Goal: Transaction & Acquisition: Purchase product/service

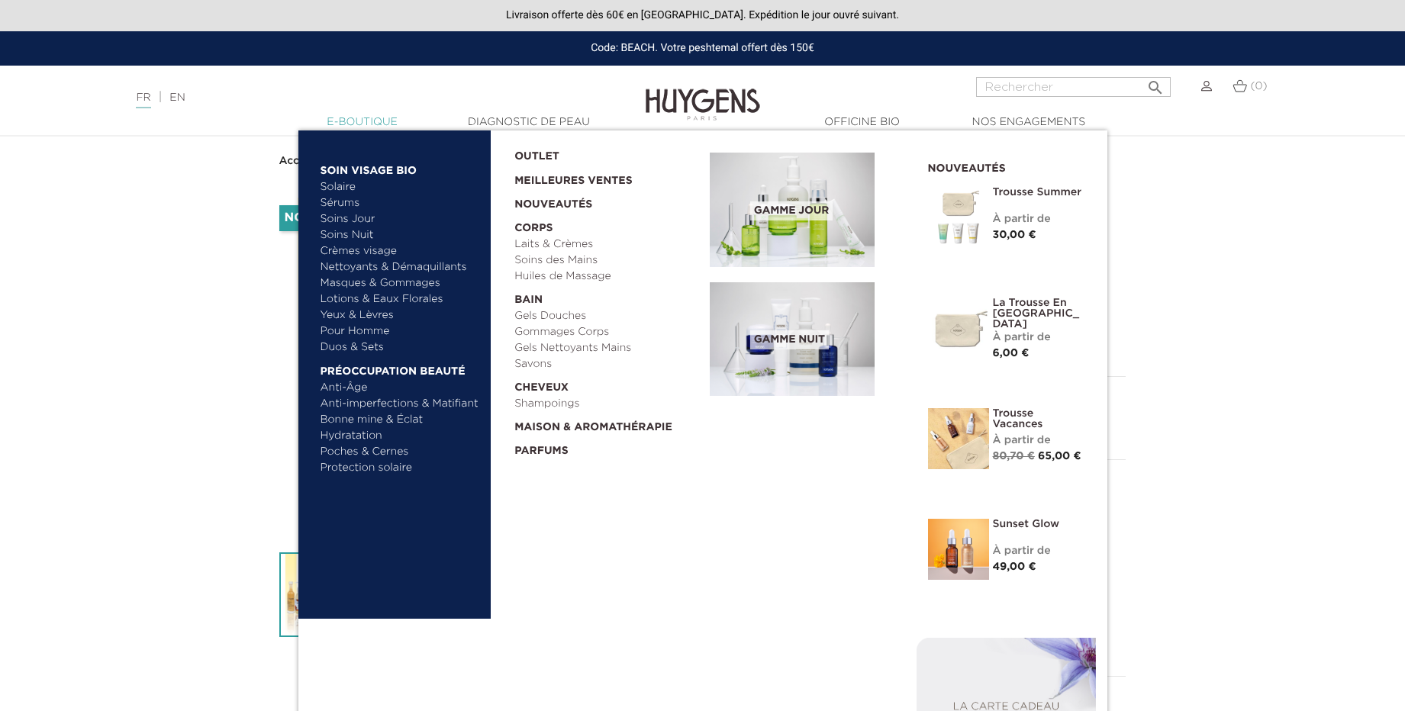
click at [375, 119] on link "  E-Boutique" at bounding box center [362, 122] width 153 height 16
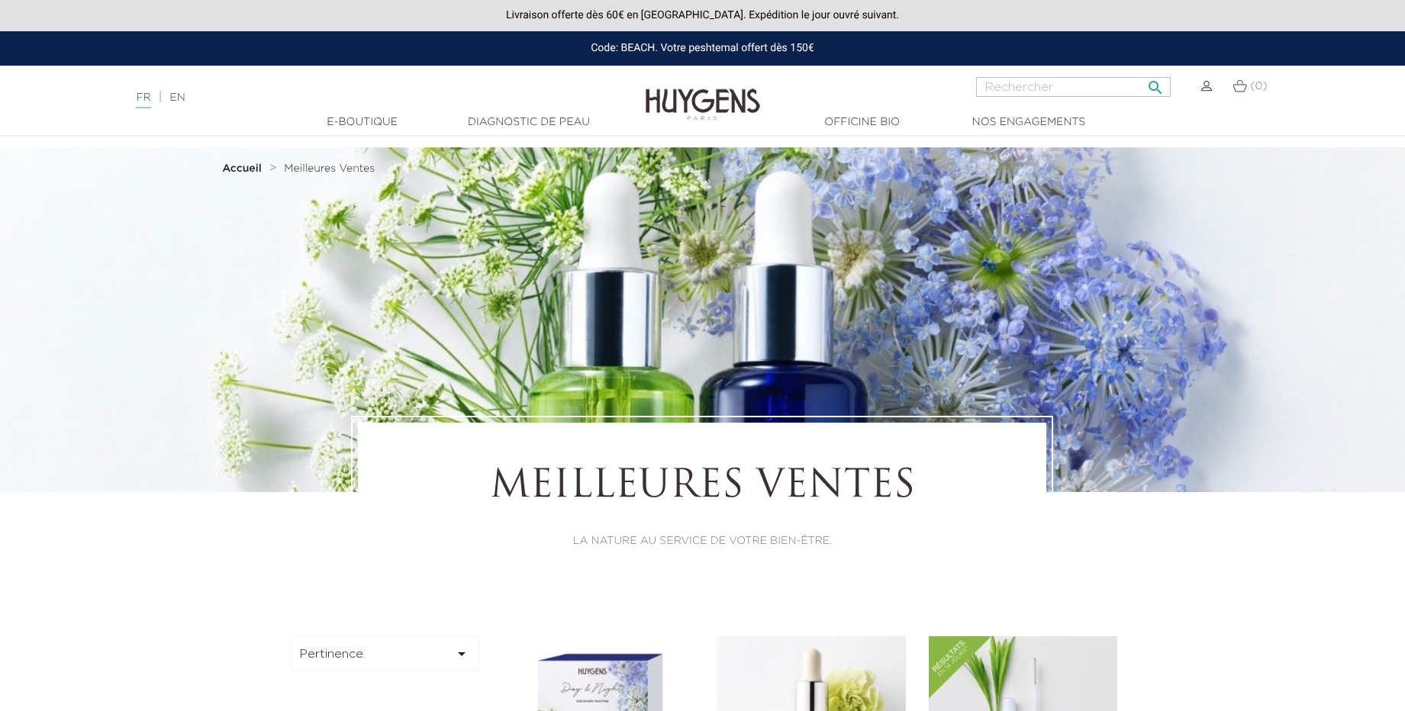
click at [1021, 82] on input "Rechercher" at bounding box center [1073, 87] width 195 height 20
click at [1060, 89] on input "baume francais" at bounding box center [1073, 87] width 195 height 20
type input "baume français"
click at [1142, 73] on button " Rechercher" at bounding box center [1155, 83] width 27 height 21
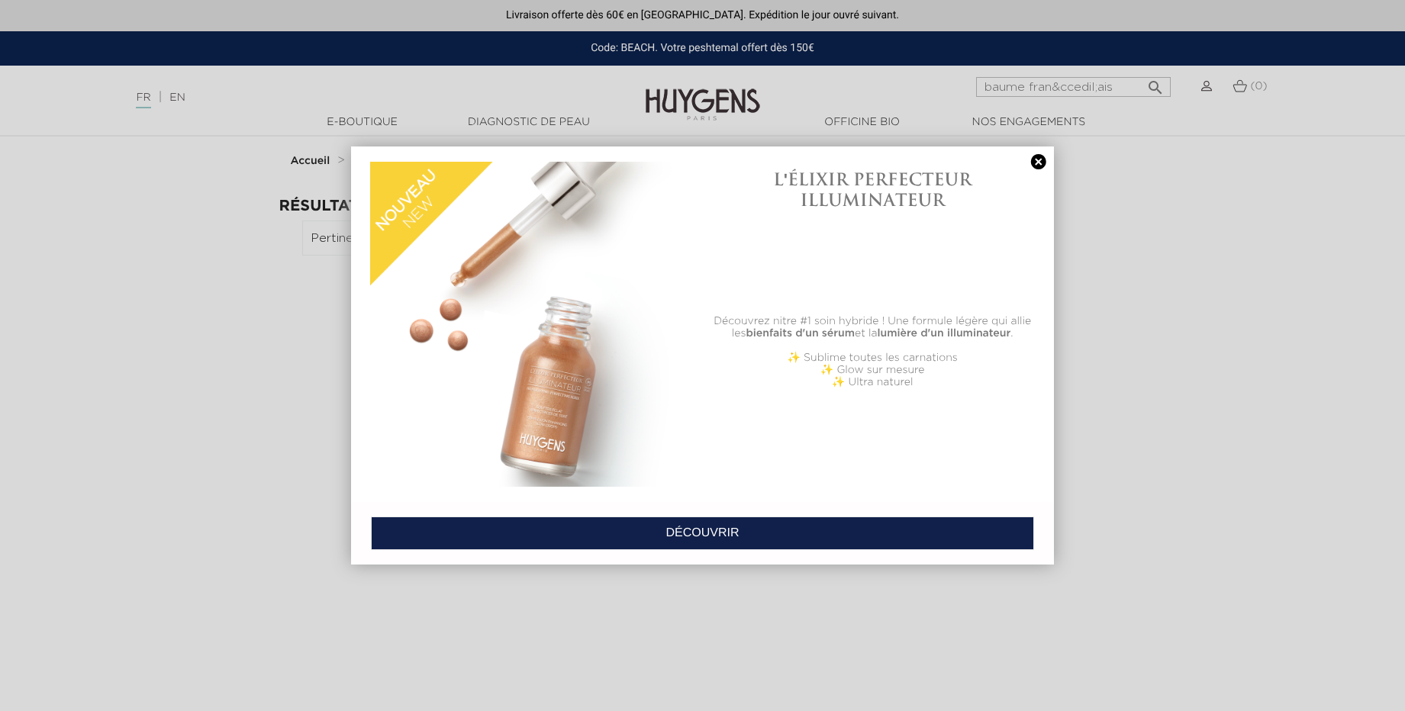
click at [1040, 160] on link at bounding box center [1038, 162] width 21 height 16
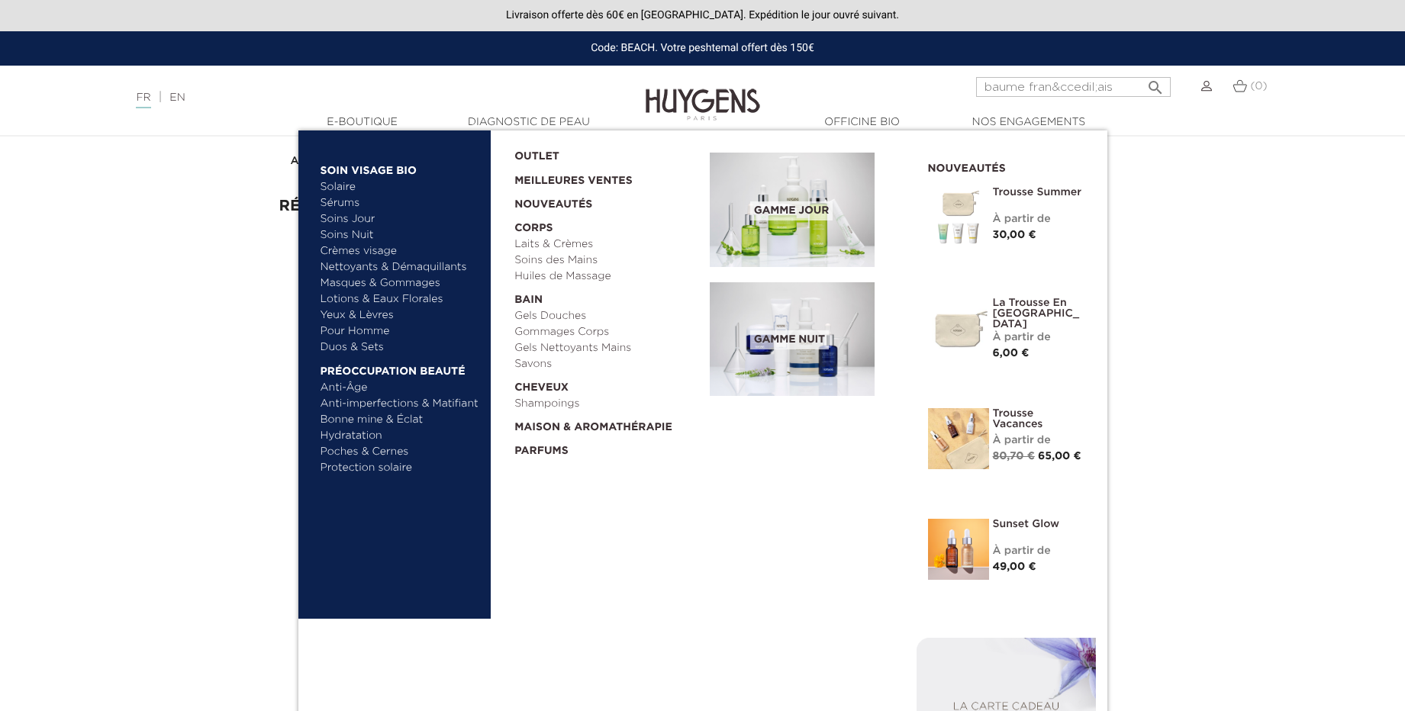
click at [357, 434] on link "Hydratation" at bounding box center [401, 436] width 160 height 16
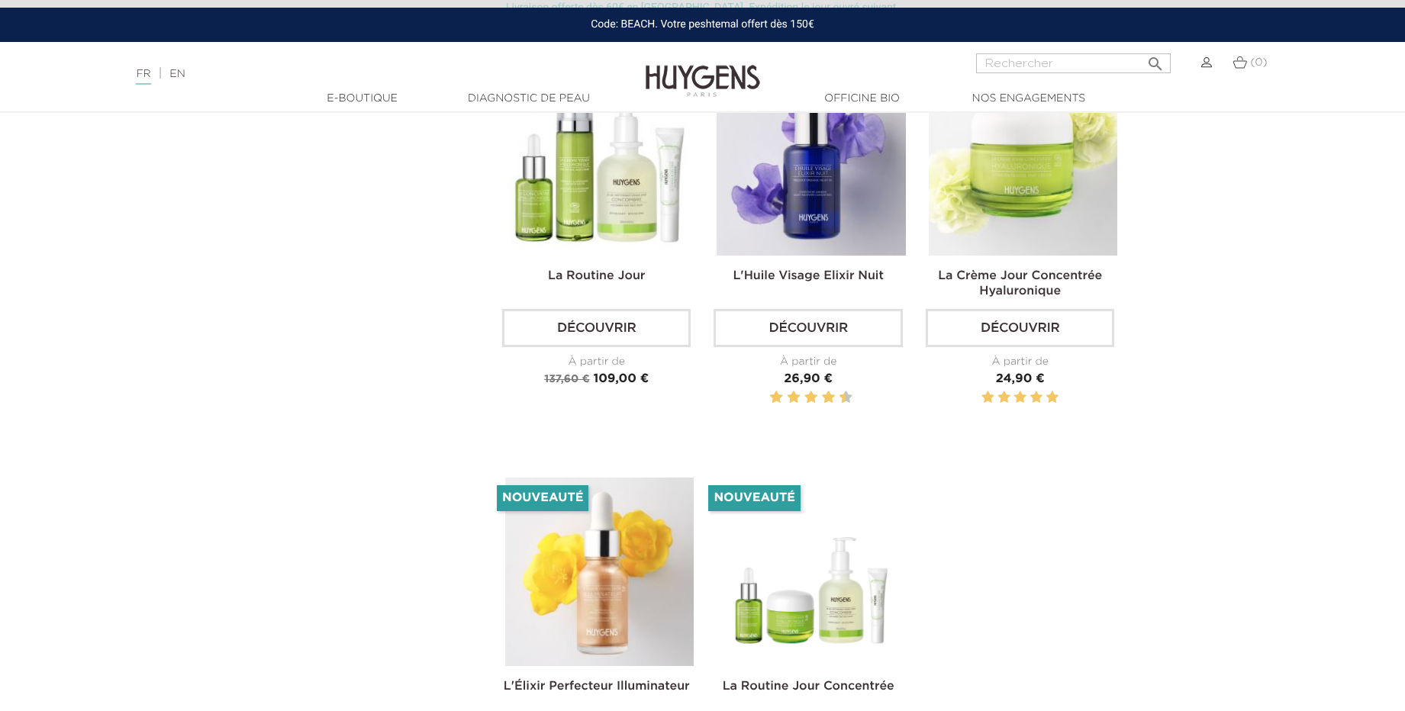
scroll to position [2442, 0]
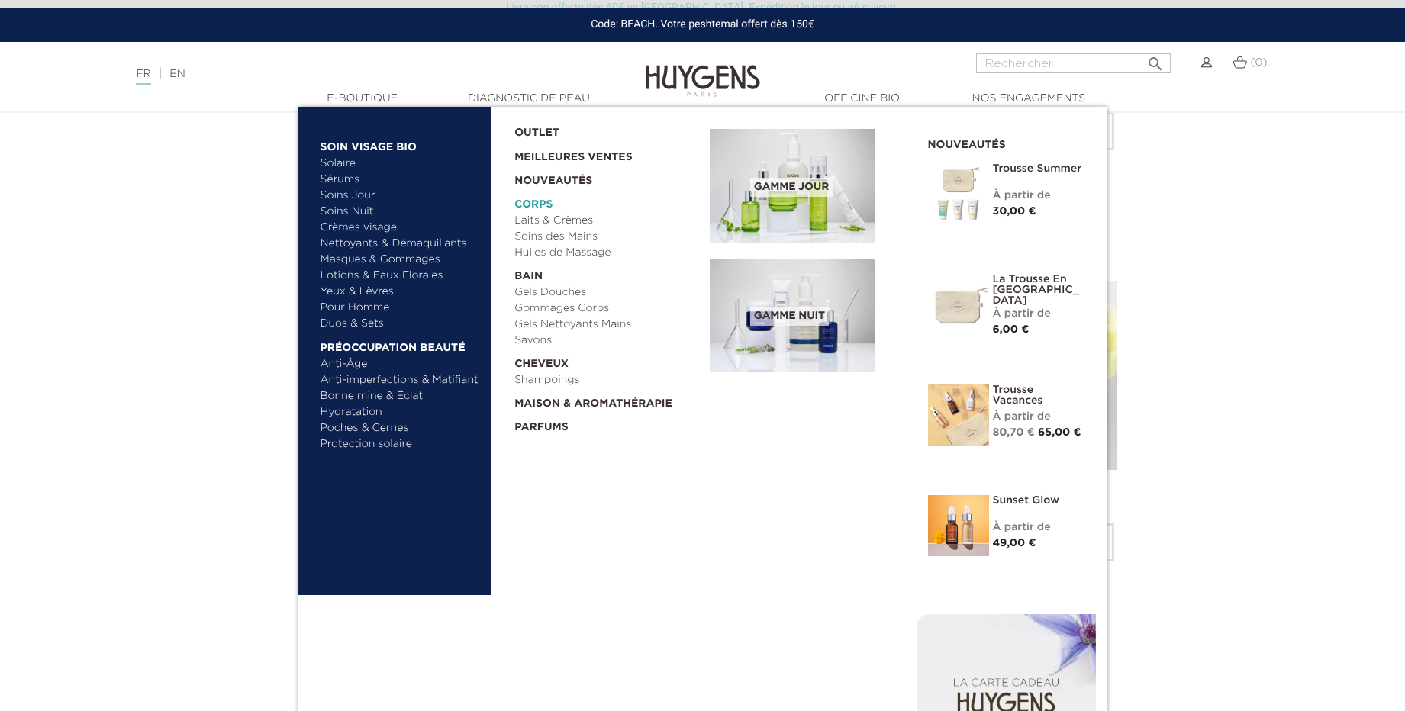
click at [542, 206] on link "  Corps" at bounding box center [606, 201] width 185 height 24
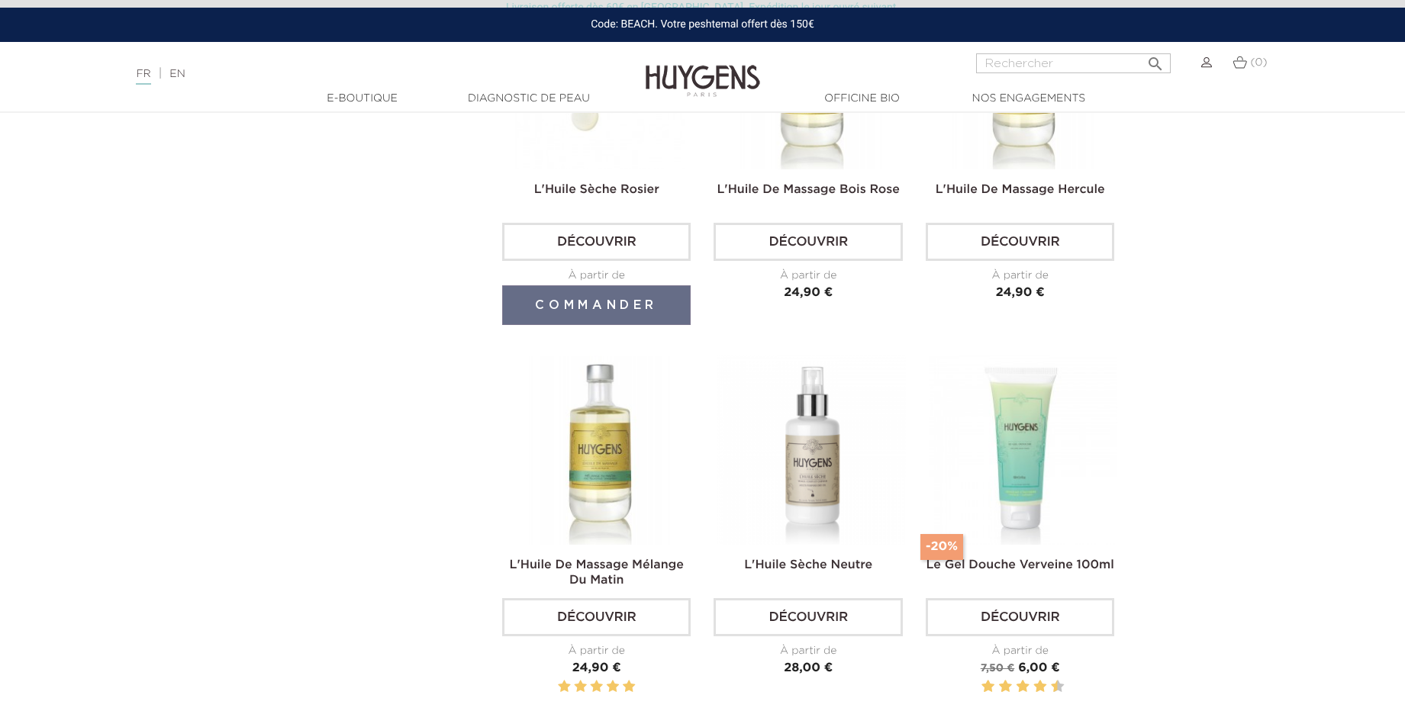
scroll to position [3169, 0]
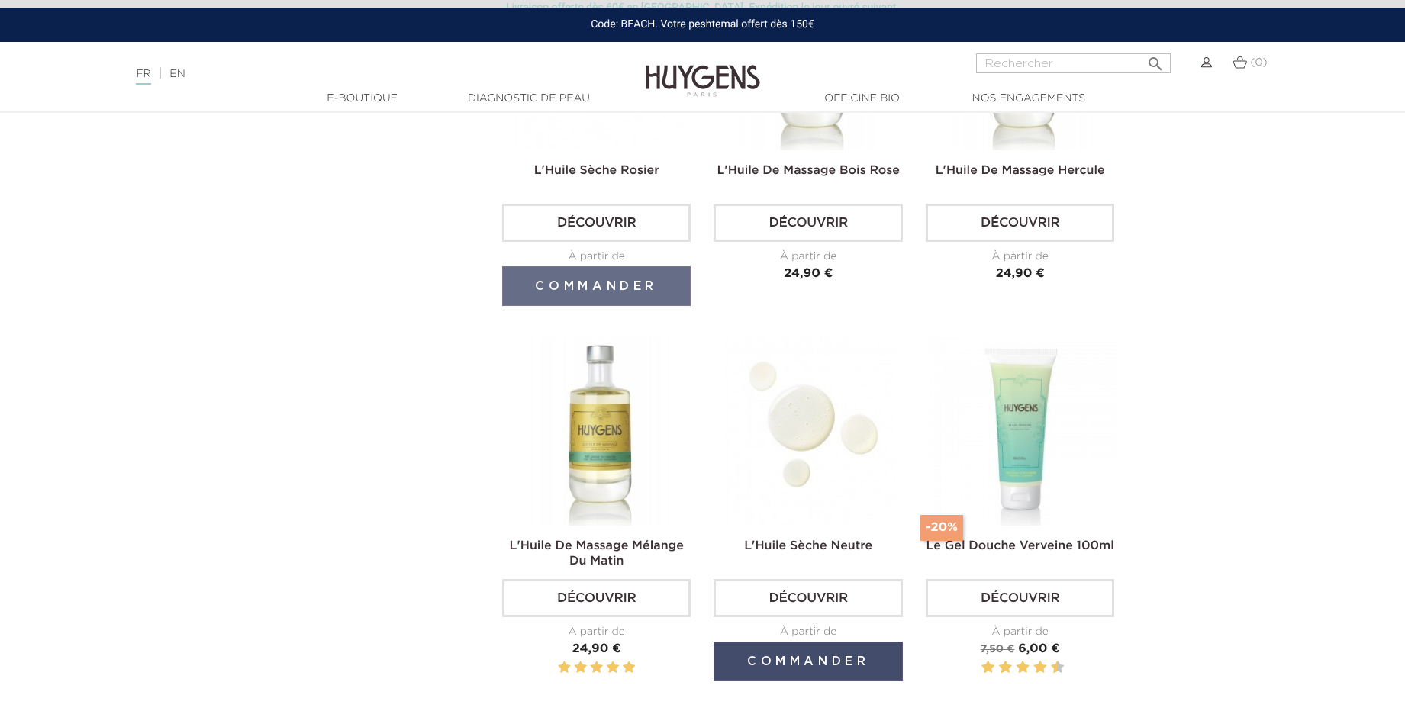
click at [809, 642] on button "Commander" at bounding box center [808, 662] width 189 height 40
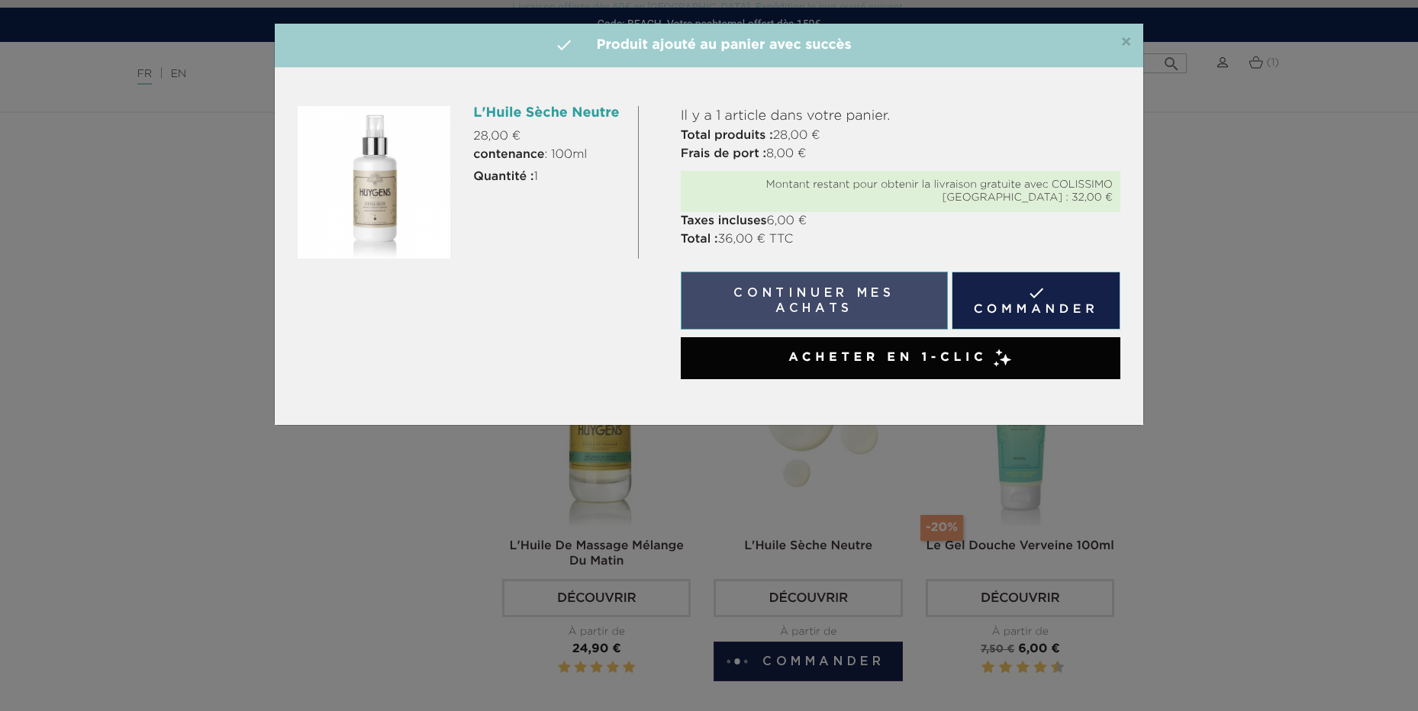
click at [772, 304] on button "Continuer mes achats" at bounding box center [814, 301] width 267 height 58
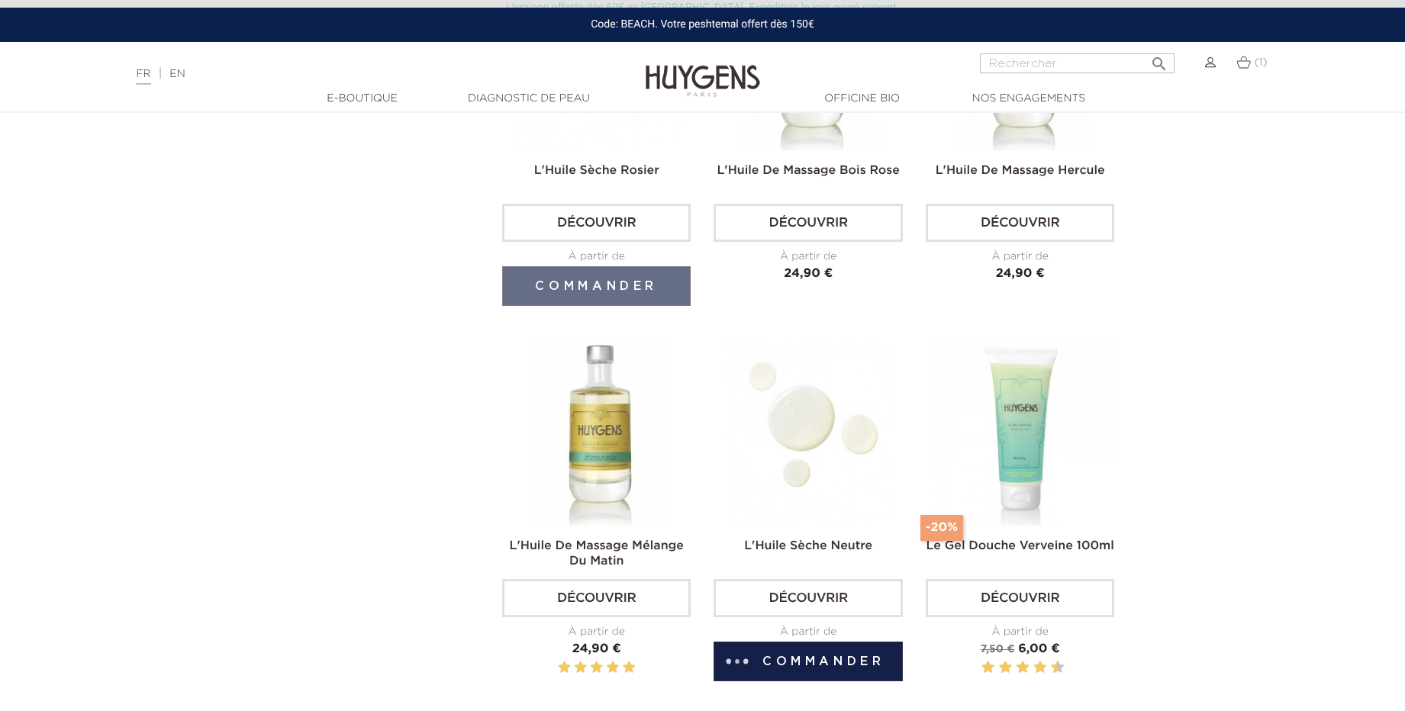
click at [804, 382] on img at bounding box center [811, 431] width 189 height 189
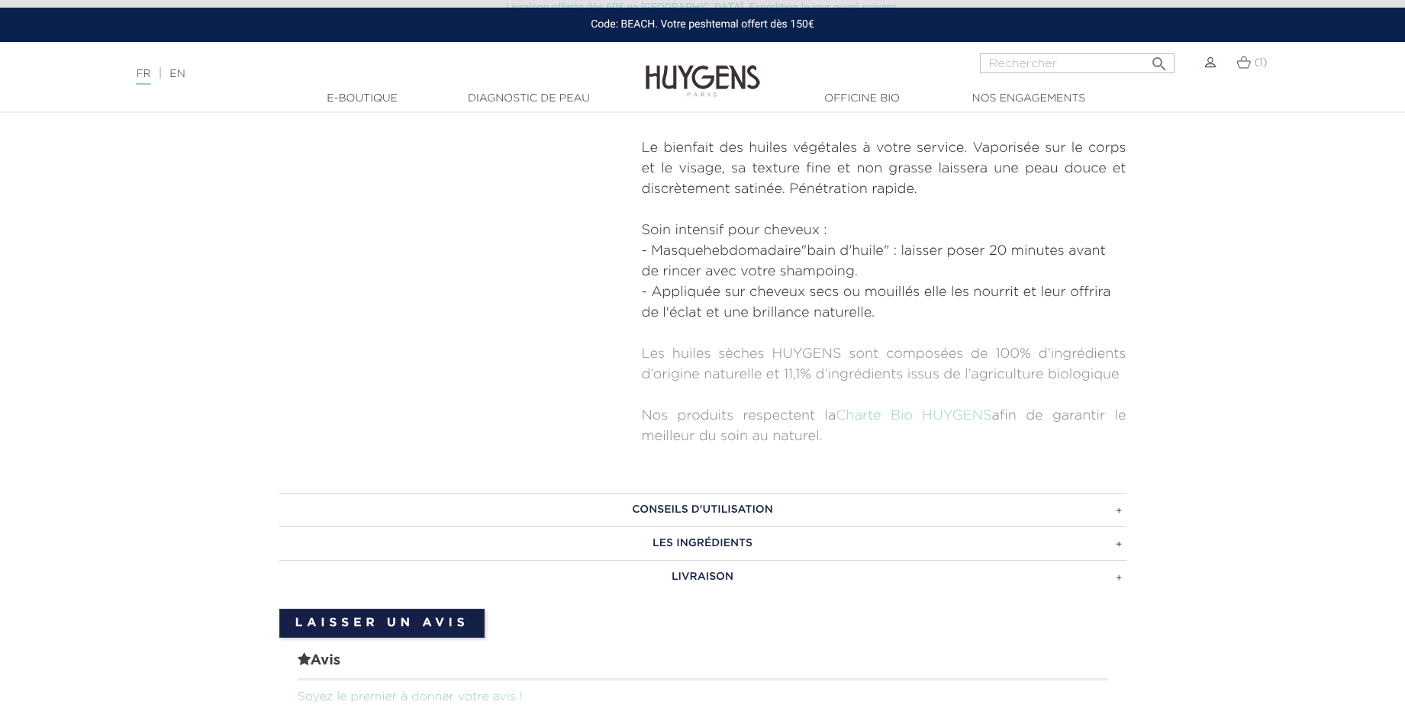
scroll to position [611, 0]
click at [1119, 512] on h3 "CONSEILS D'UTILISATION" at bounding box center [702, 509] width 847 height 34
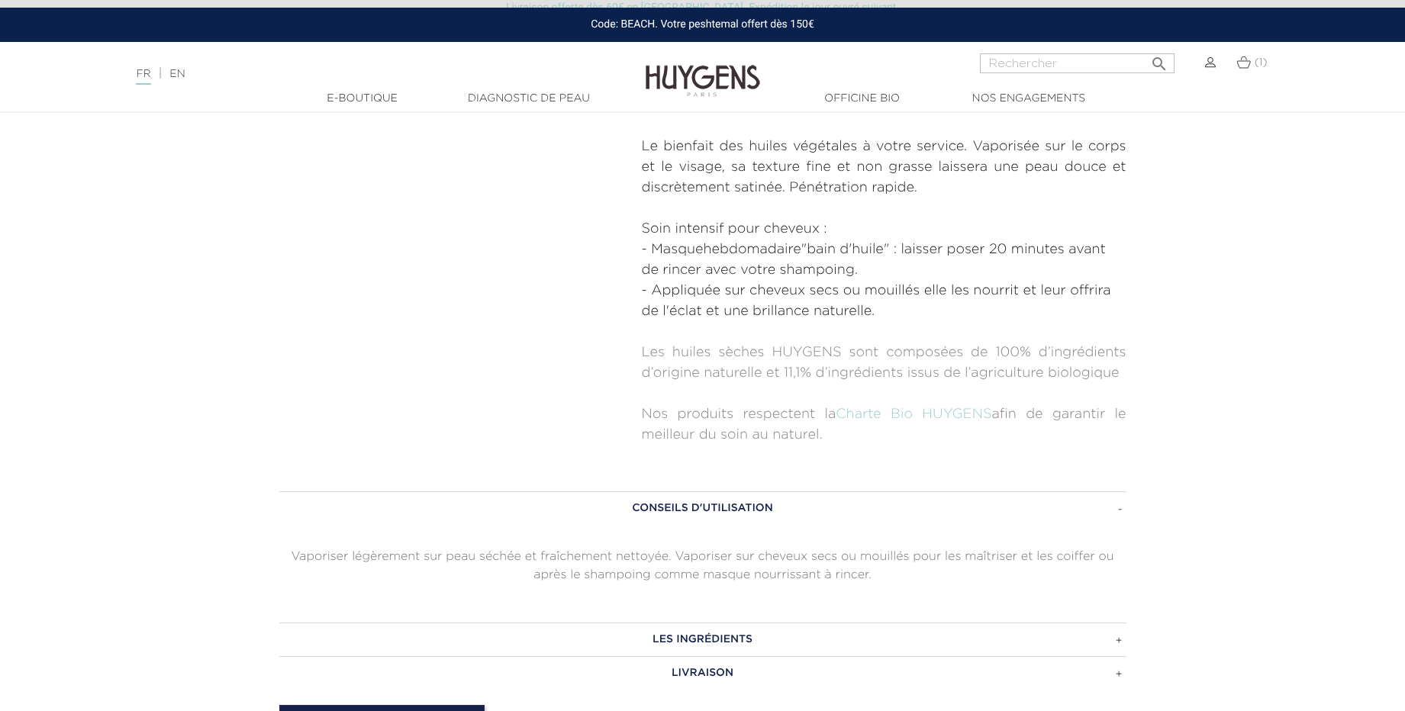
click at [392, 323] on div "  " at bounding box center [703, 16] width 870 height 859
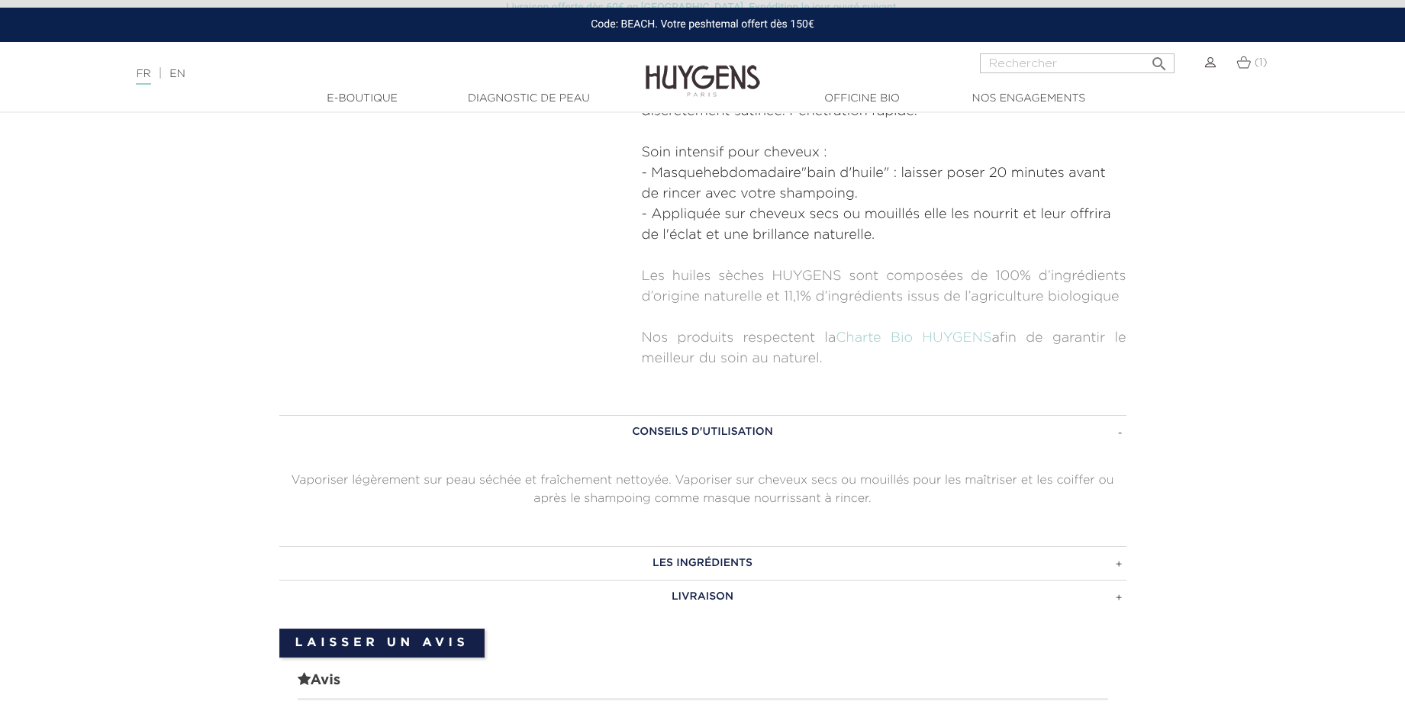
click at [1117, 566] on h3 "LES INGRÉDIENTS" at bounding box center [702, 563] width 847 height 34
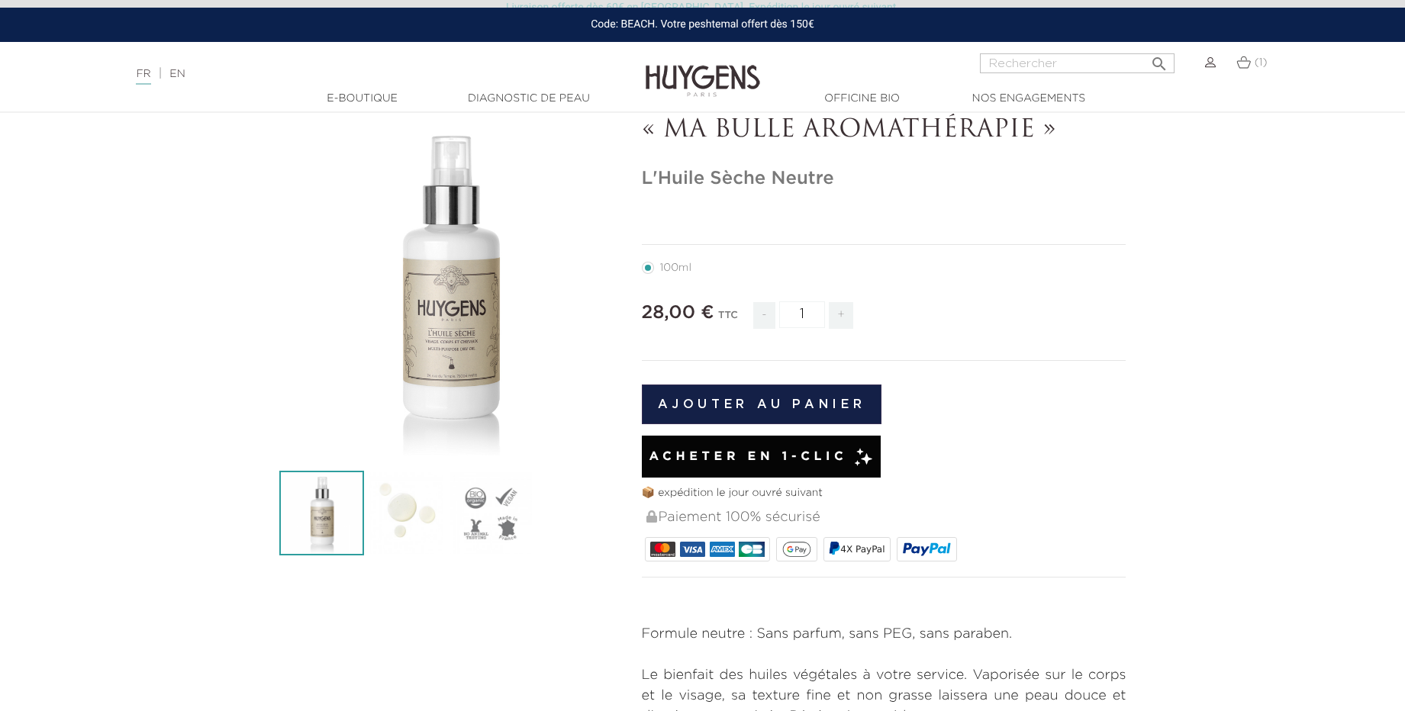
scroll to position [0, 0]
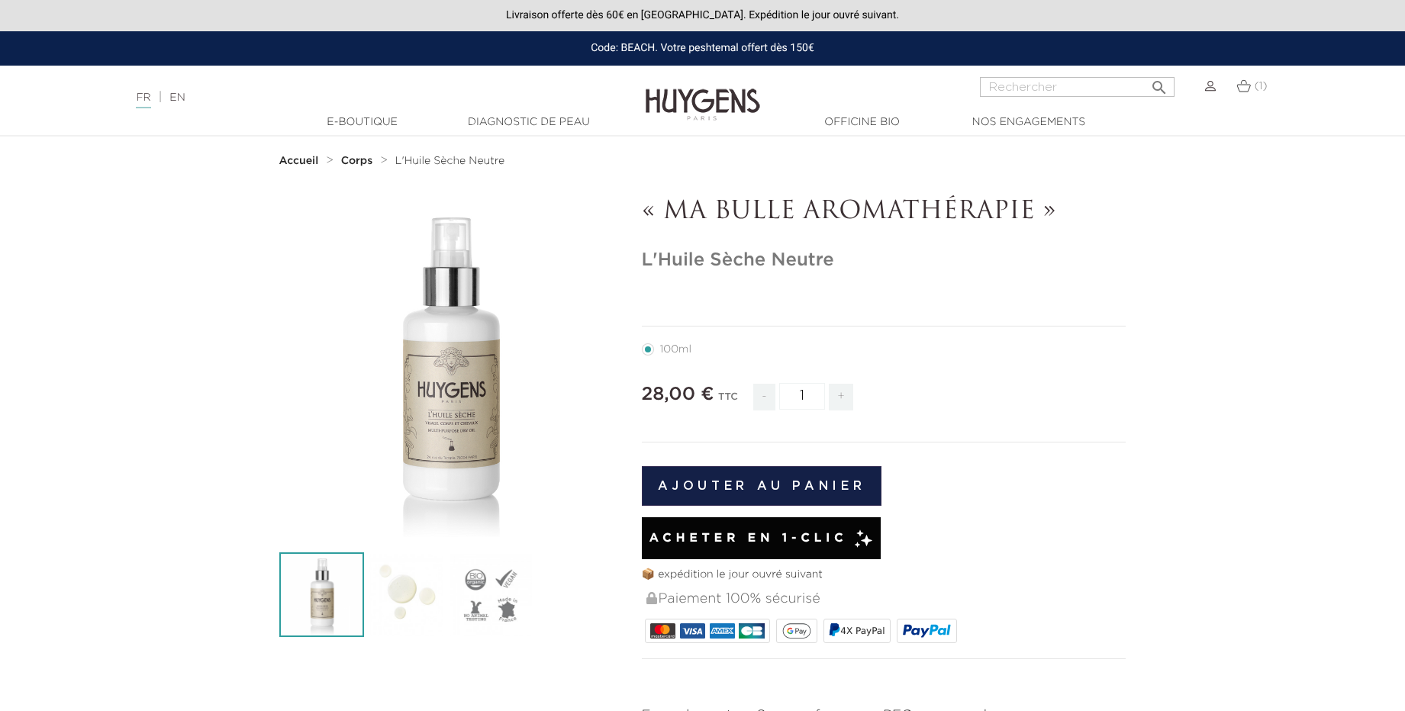
click at [1210, 88] on img at bounding box center [1210, 86] width 11 height 11
click at [1207, 89] on img at bounding box center [1210, 86] width 11 height 11
click at [1207, 86] on img at bounding box center [1210, 86] width 11 height 11
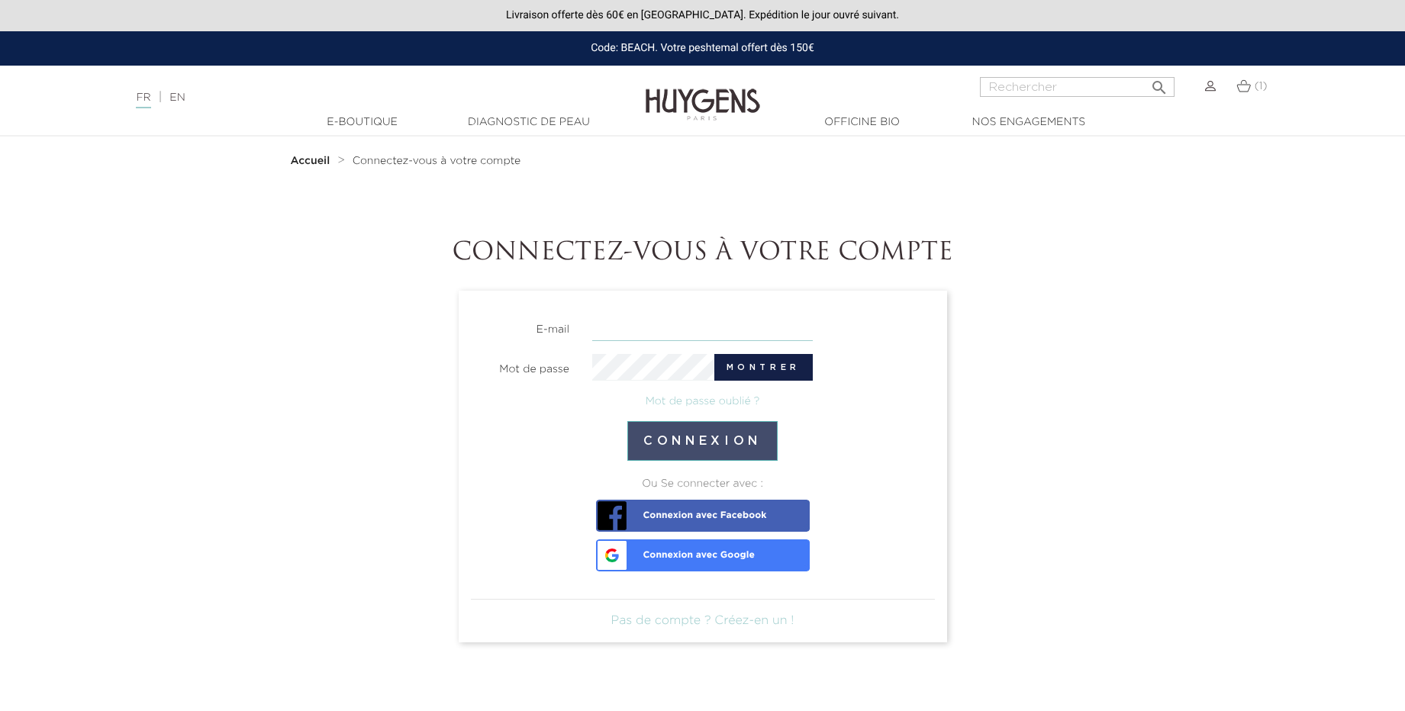
type input "[PERSON_NAME][EMAIL_ADDRESS][DOMAIN_NAME]"
click at [684, 443] on button "Connexion" at bounding box center [702, 441] width 150 height 40
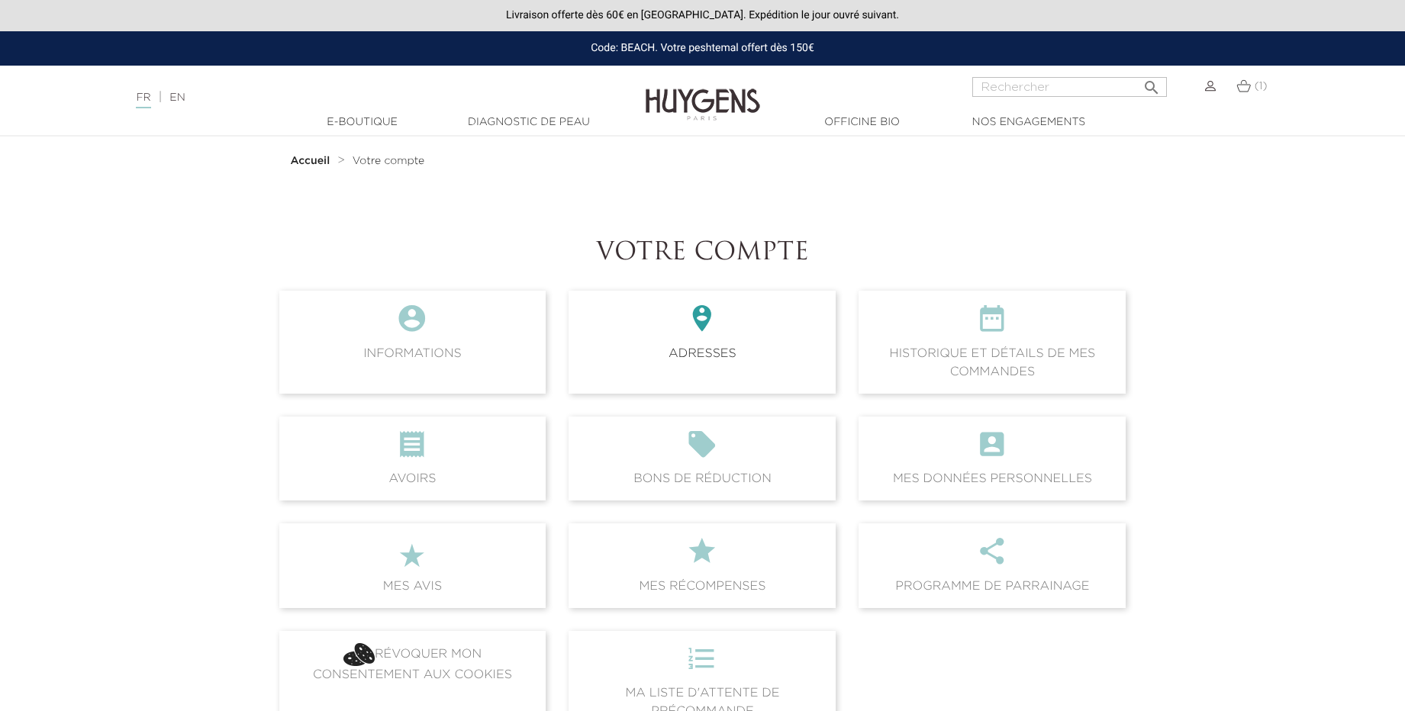
click at [700, 351] on span " Adresses" at bounding box center [702, 342] width 267 height 102
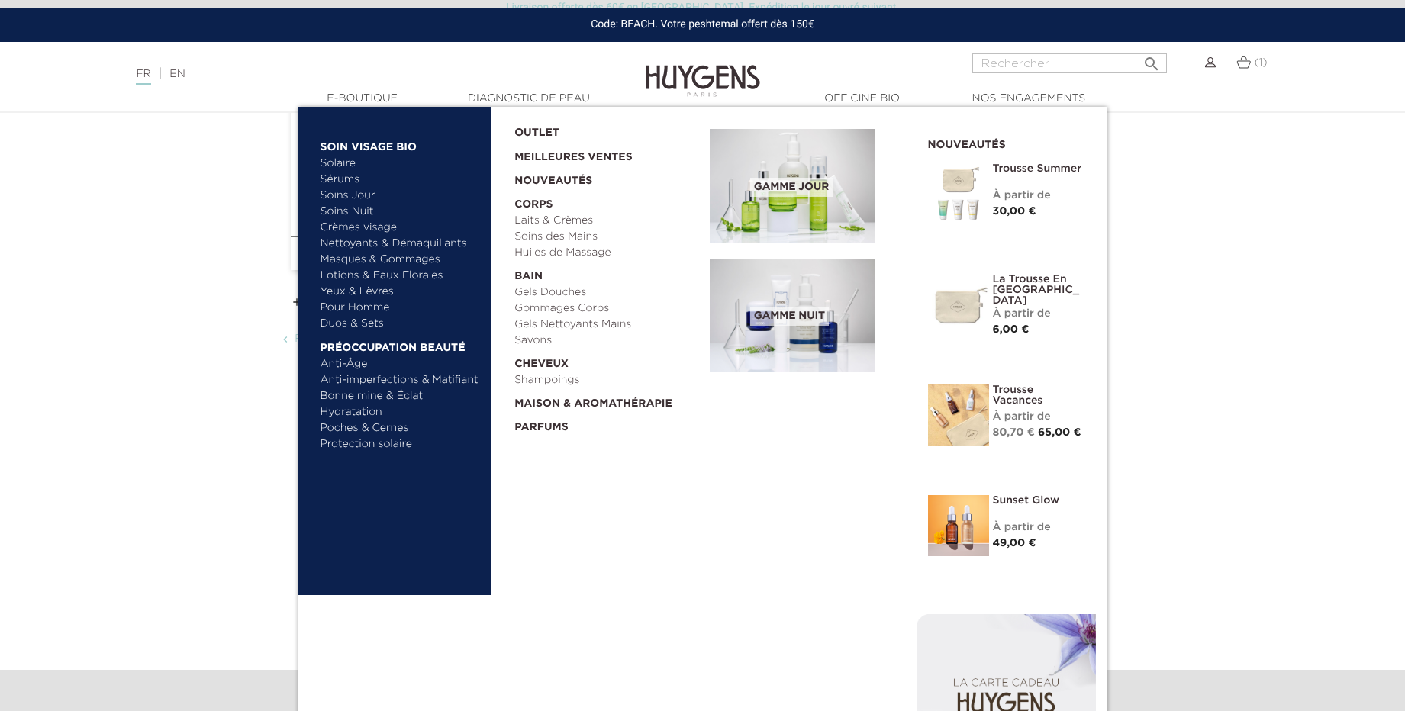
scroll to position [229, 0]
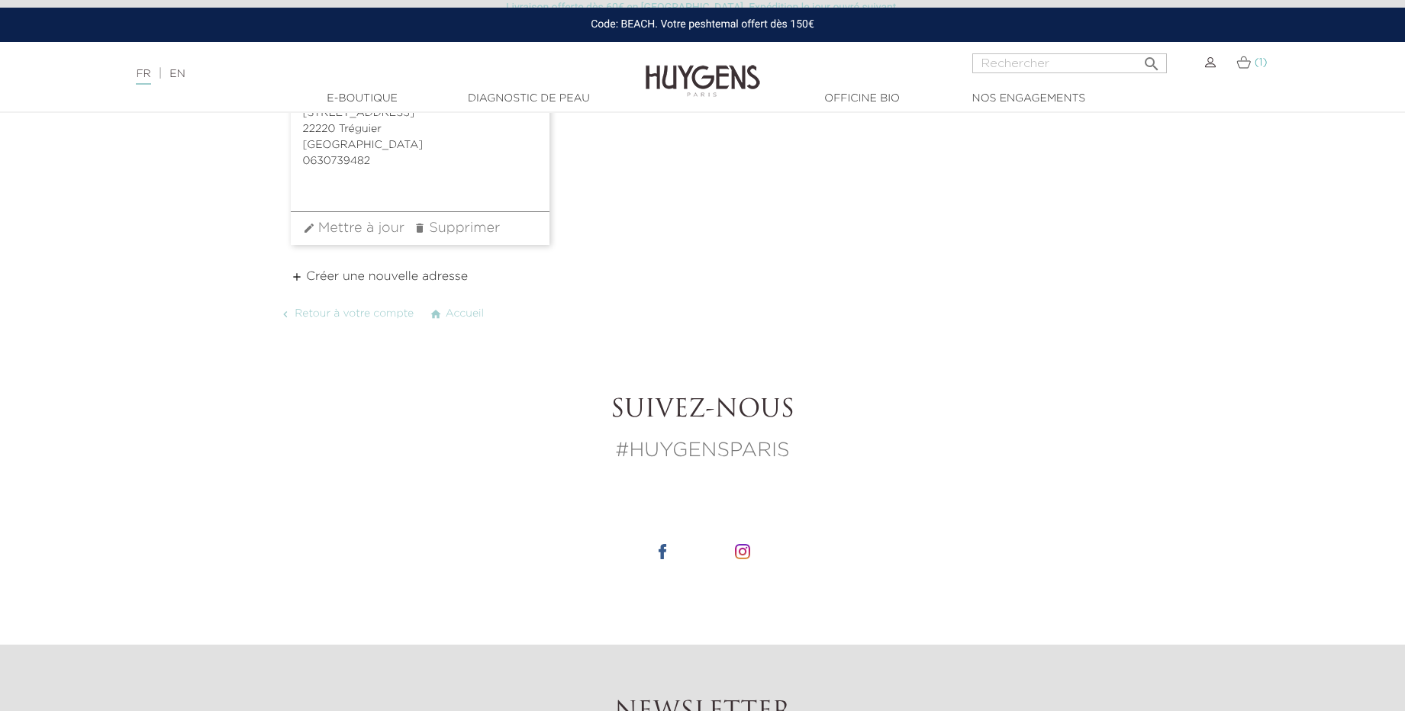
click at [1243, 63] on img at bounding box center [1243, 62] width 15 height 13
